Goal: Transaction & Acquisition: Purchase product/service

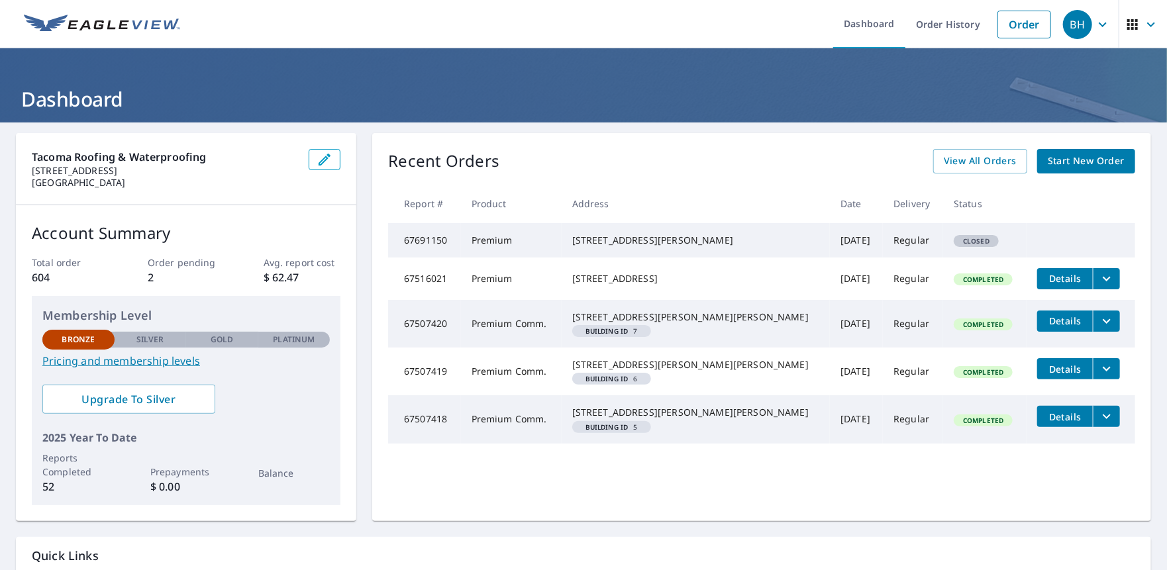
click at [1004, 25] on link "Order" at bounding box center [1025, 25] width 54 height 28
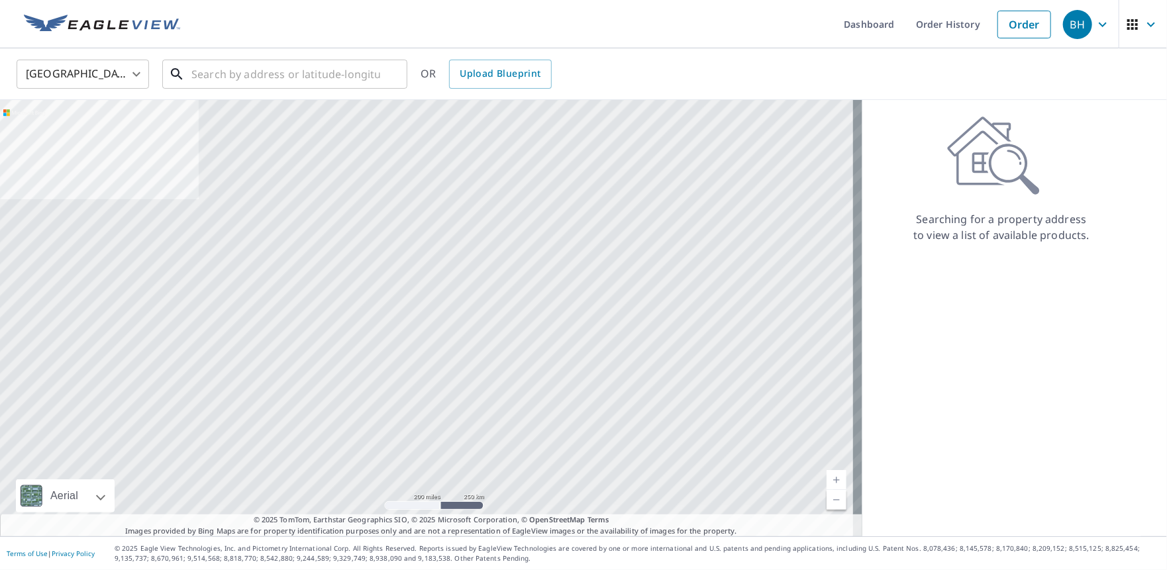
click at [352, 76] on input "text" at bounding box center [285, 74] width 189 height 37
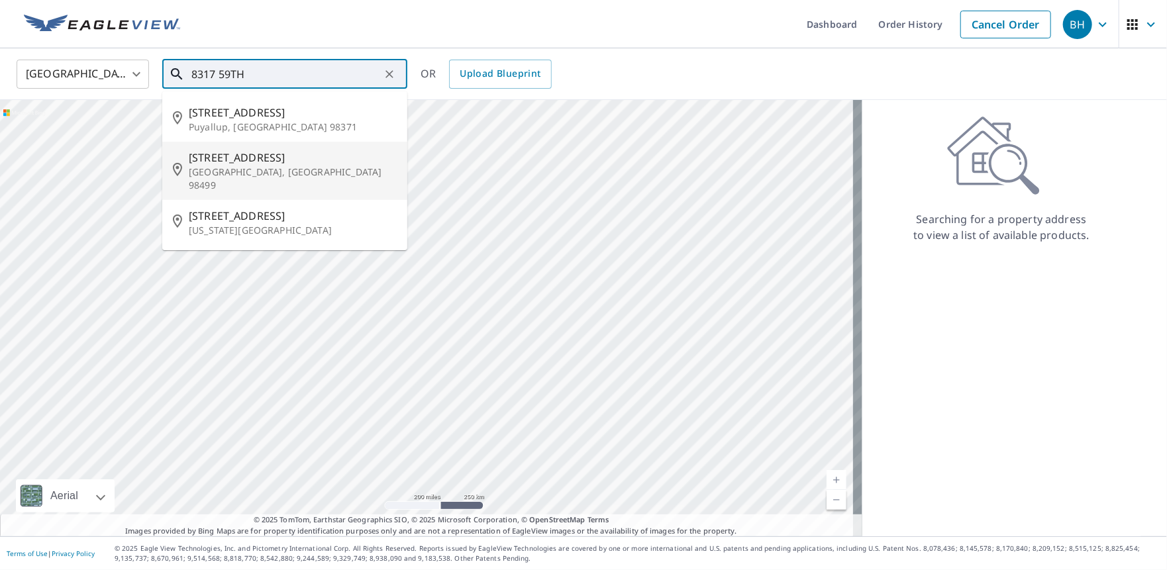
click at [272, 173] on p "[GEOGRAPHIC_DATA], [GEOGRAPHIC_DATA] 98499" at bounding box center [293, 179] width 208 height 26
type input "[STREET_ADDRESS]"
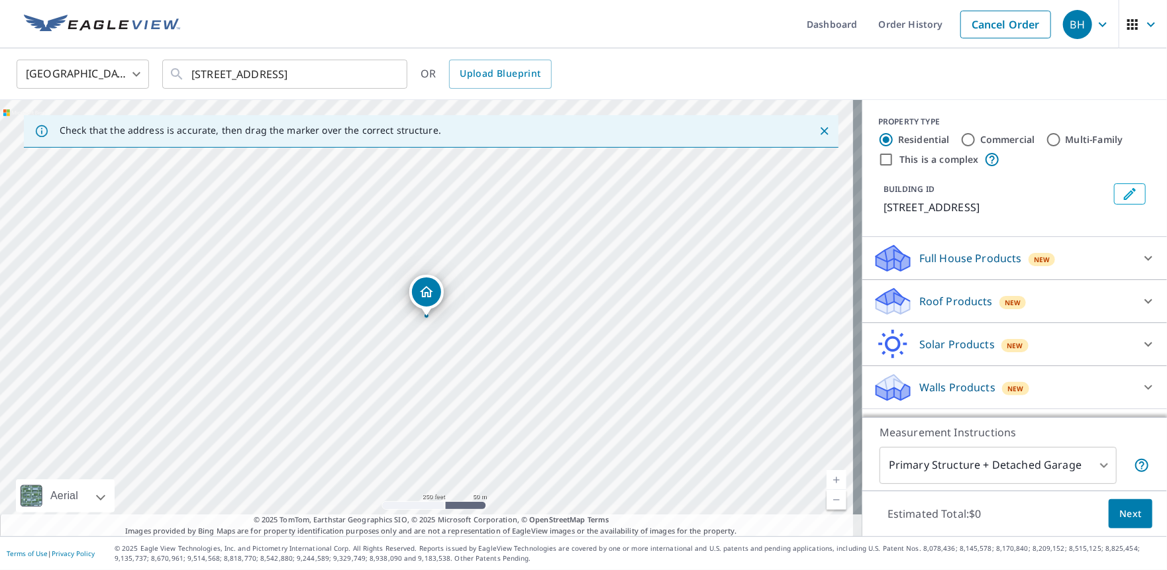
click at [944, 310] on div "Roof Products New" at bounding box center [1003, 301] width 260 height 31
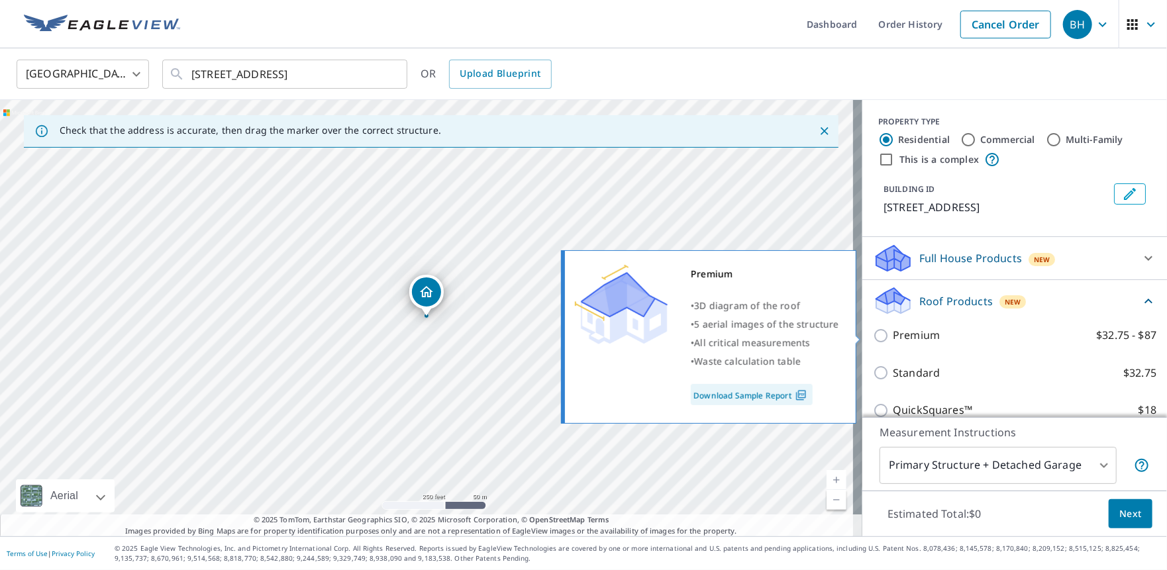
click at [926, 334] on p "Premium" at bounding box center [916, 335] width 47 height 17
click at [893, 334] on input "Premium $32.75 - $87" at bounding box center [883, 336] width 20 height 16
checkbox input "true"
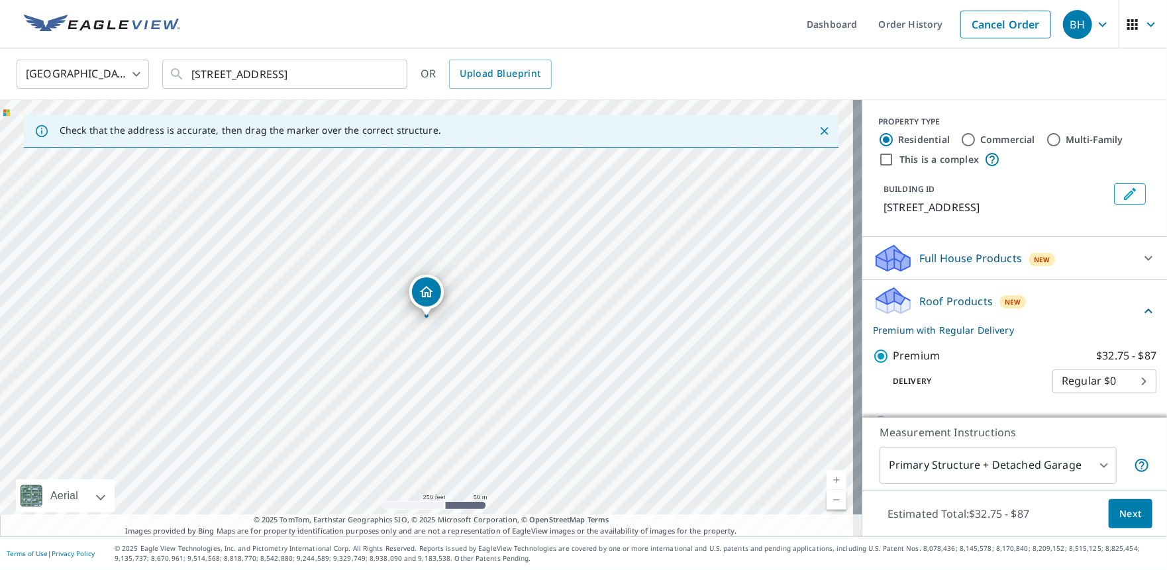
click at [1120, 511] on span "Next" at bounding box center [1131, 514] width 23 height 17
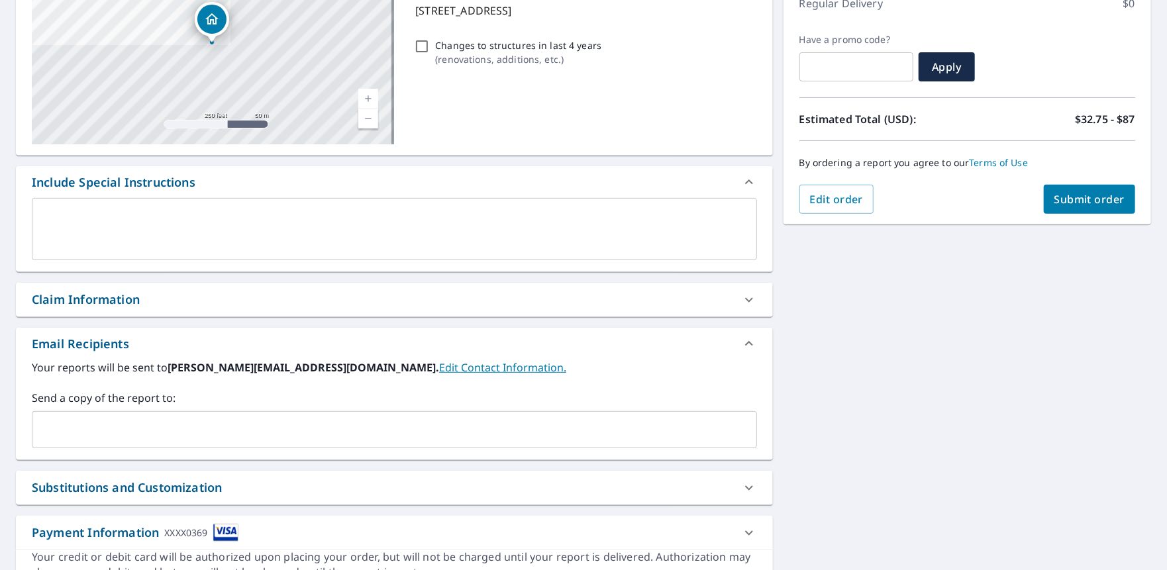
scroll to position [263, 0]
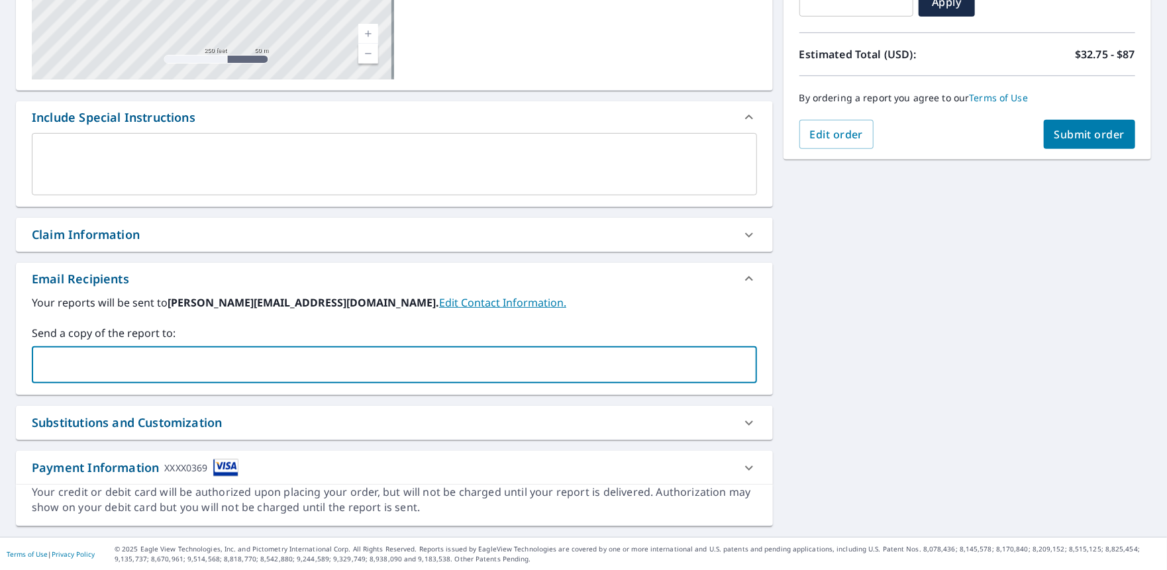
click at [344, 356] on input "text" at bounding box center [385, 364] width 694 height 25
type input "[EMAIL_ADDRESS][DOMAIN_NAME]"
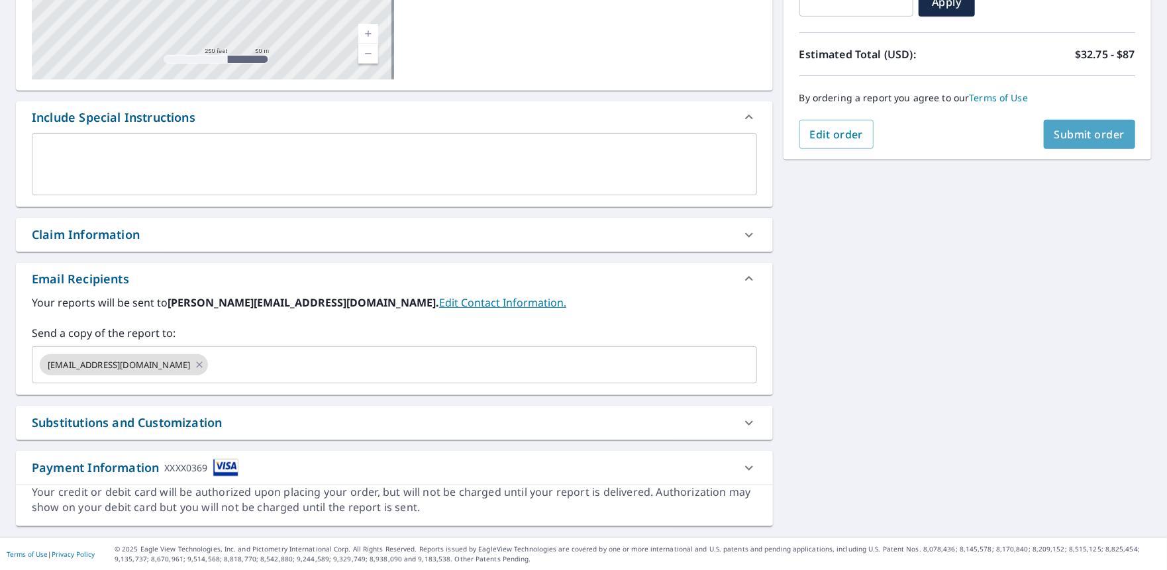
click at [1079, 135] on span "Submit order" at bounding box center [1090, 134] width 71 height 15
checkbox input "true"
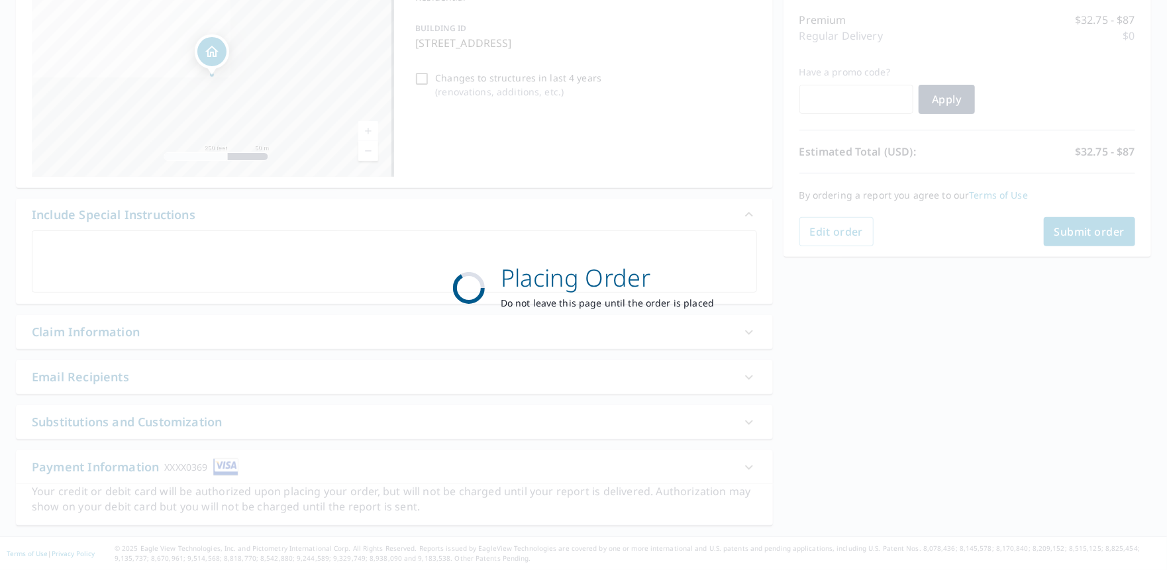
scroll to position [165, 0]
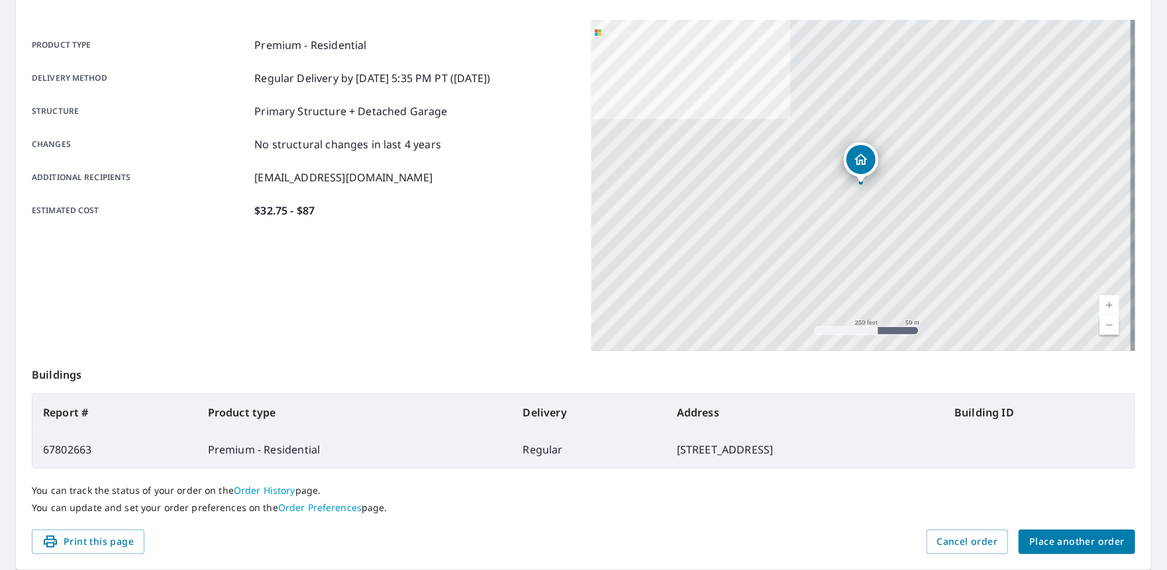
click at [89, 546] on span "Print this page" at bounding box center [87, 542] width 91 height 17
